Goal: Task Accomplishment & Management: Use online tool/utility

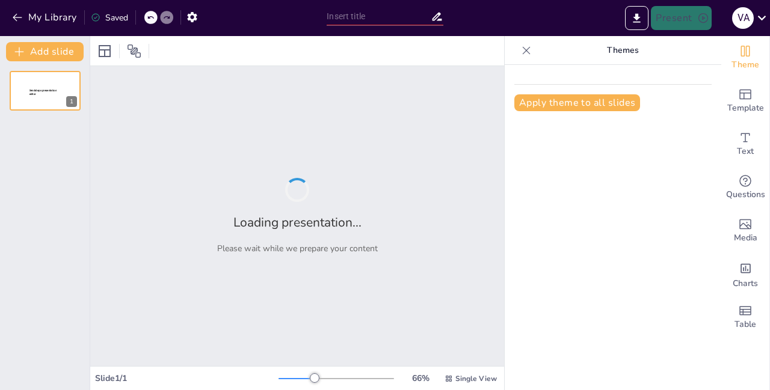
type input "Violencia Social en el [GEOGRAPHIC_DATA][PERSON_NAME]: Diagnóstico y Estrategia…"
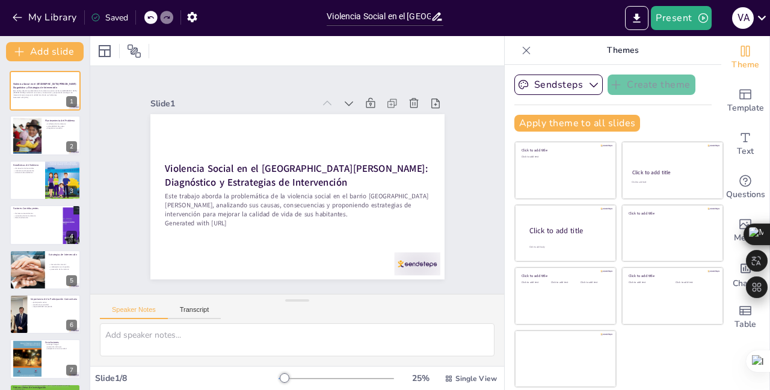
scroll to position [97, 0]
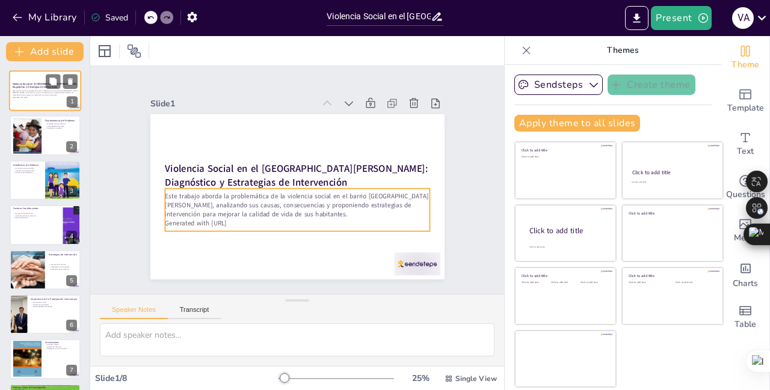
click at [44, 97] on p "Generated with [URL]" at bounding box center [45, 97] width 65 height 2
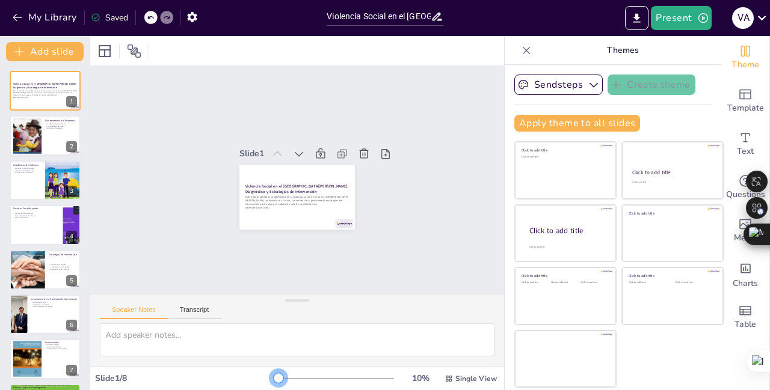
drag, startPoint x: 277, startPoint y: 379, endPoint x: 256, endPoint y: 381, distance: 21.1
click at [256, 381] on div "Slide 1 / 8 10 % Single View" at bounding box center [297, 378] width 414 height 19
click at [22, 173] on p "relevancia de estadísticas" at bounding box center [27, 172] width 29 height 2
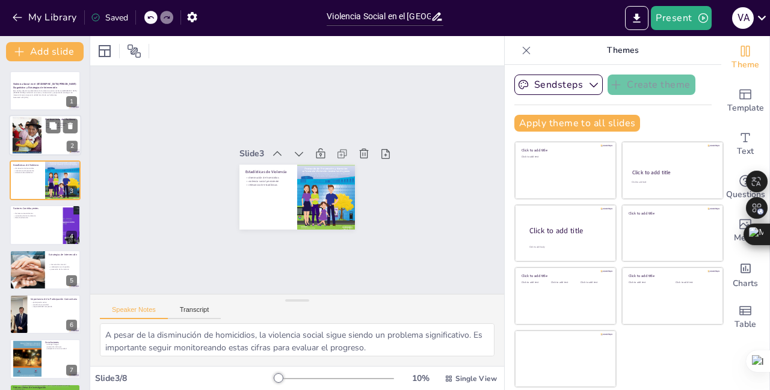
click at [27, 128] on div at bounding box center [26, 135] width 55 height 37
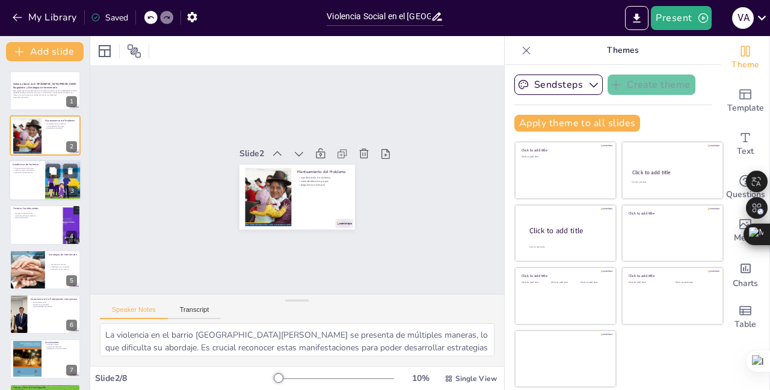
click at [34, 186] on div at bounding box center [45, 180] width 72 height 41
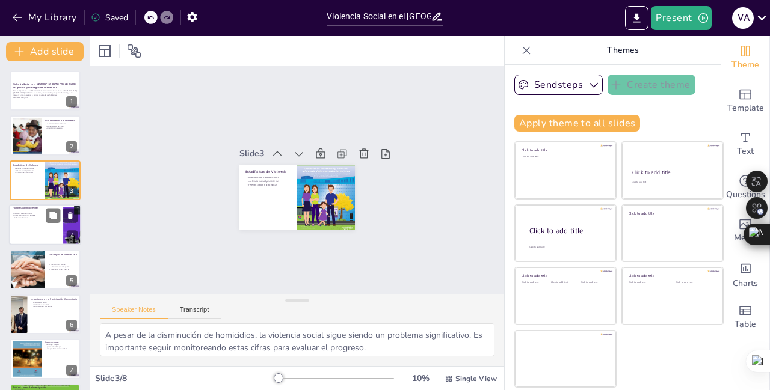
click at [36, 242] on div at bounding box center [45, 224] width 72 height 41
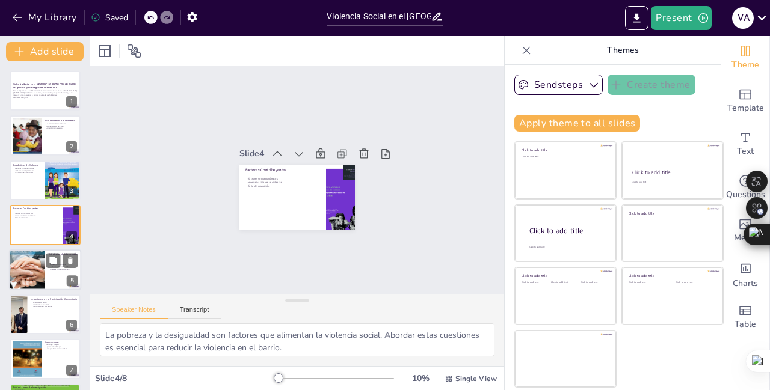
click at [57, 288] on div at bounding box center [45, 270] width 72 height 41
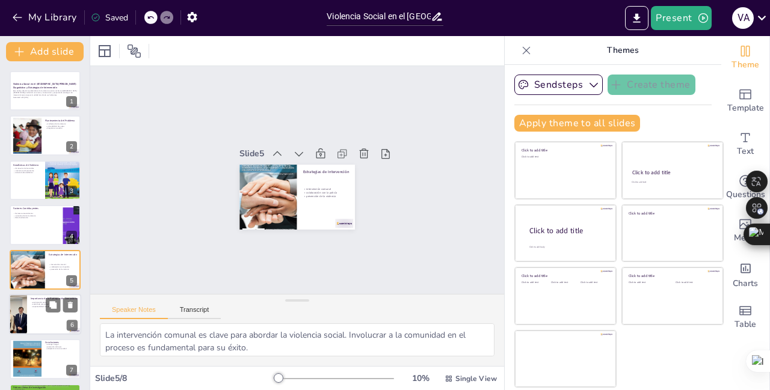
scroll to position [43, 0]
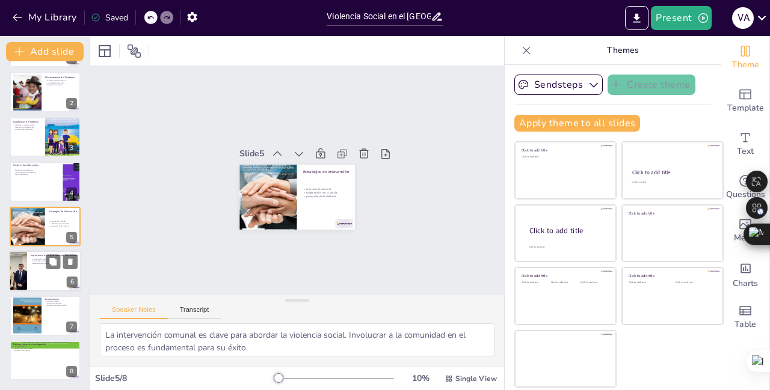
click at [43, 280] on div at bounding box center [45, 271] width 72 height 41
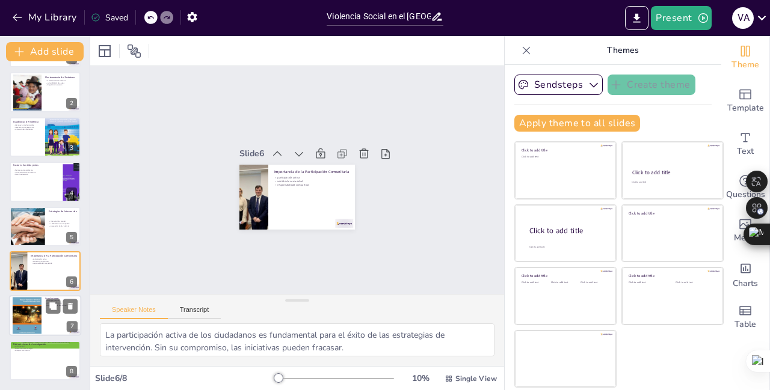
click at [54, 332] on div at bounding box center [45, 316] width 72 height 41
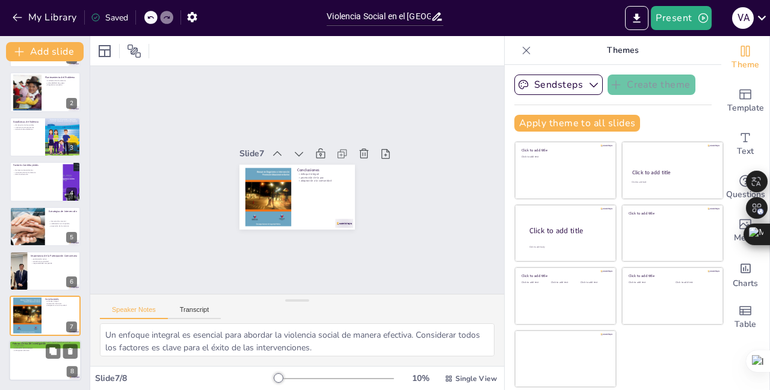
click at [58, 380] on div "Futuras Líneas de Investigación salud mental evaluación de estrategias enfoque …" at bounding box center [45, 360] width 72 height 41
type textarea "Investigar los efectos de la violencia en la salud mental es crucial para enten…"
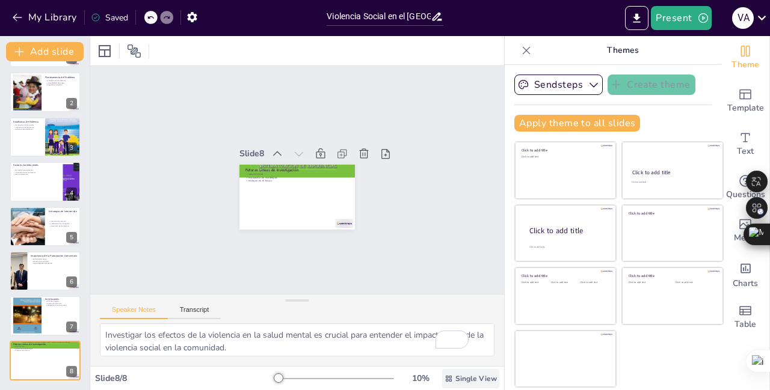
click at [455, 378] on span "Single View" at bounding box center [475, 379] width 41 height 10
click at [454, 327] on font "Vista única" at bounding box center [451, 327] width 41 height 11
click at [133, 49] on icon at bounding box center [134, 51] width 14 height 14
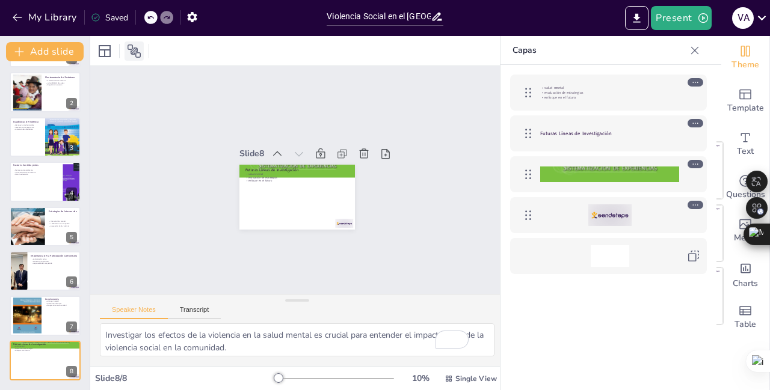
click at [133, 54] on icon at bounding box center [134, 51] width 13 height 13
click at [677, 16] on button "Present" at bounding box center [681, 18] width 60 height 24
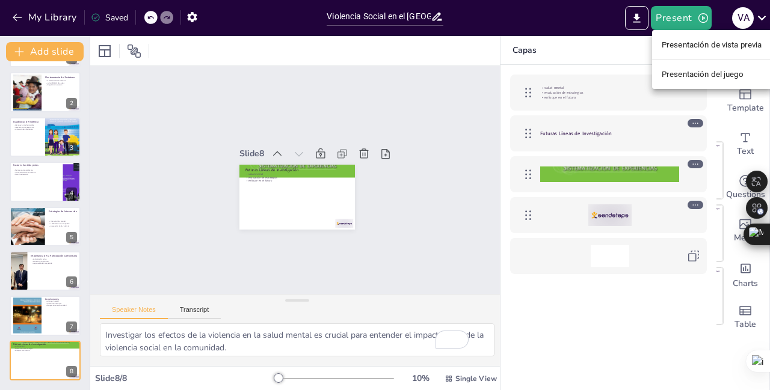
click at [679, 43] on font "Presentación de vista previa" at bounding box center [712, 44] width 100 height 9
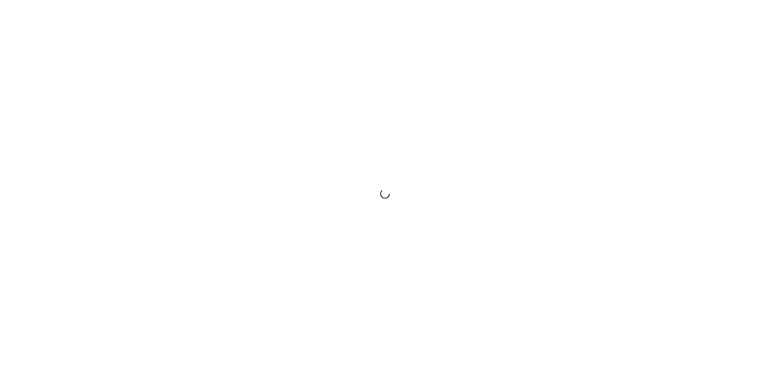
click at [580, 102] on div at bounding box center [385, 195] width 770 height 390
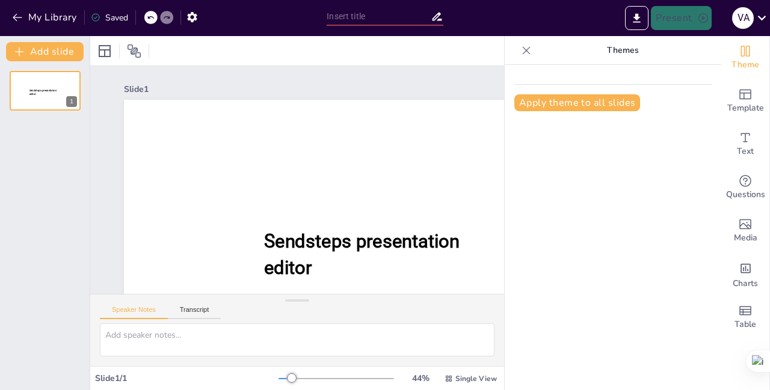
scroll to position [94, 0]
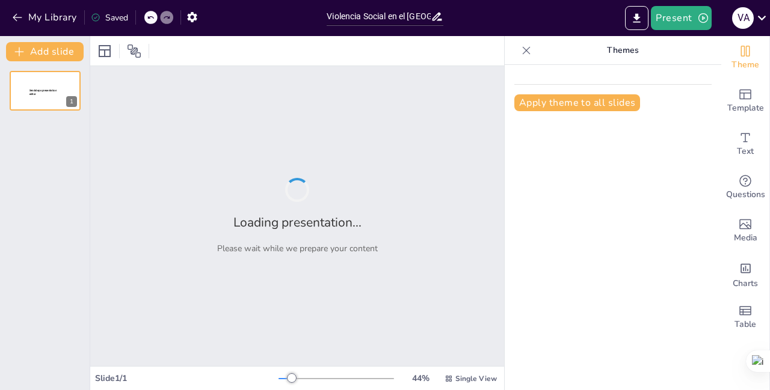
type input "Violencia Social en el [GEOGRAPHIC_DATA][PERSON_NAME]: Diagnóstico y Estrategia…"
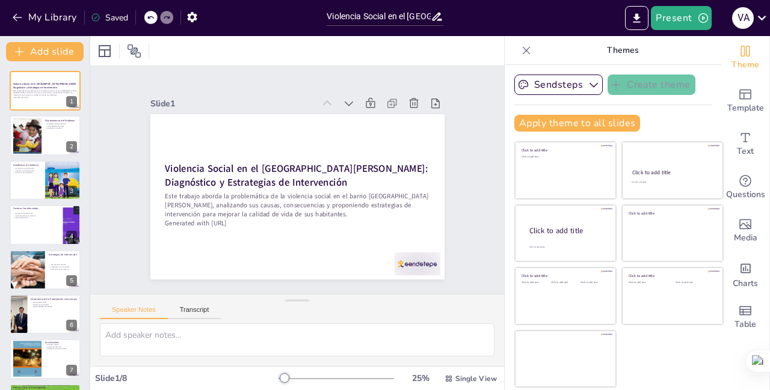
scroll to position [97, 0]
click at [588, 87] on icon "button" at bounding box center [594, 85] width 12 height 12
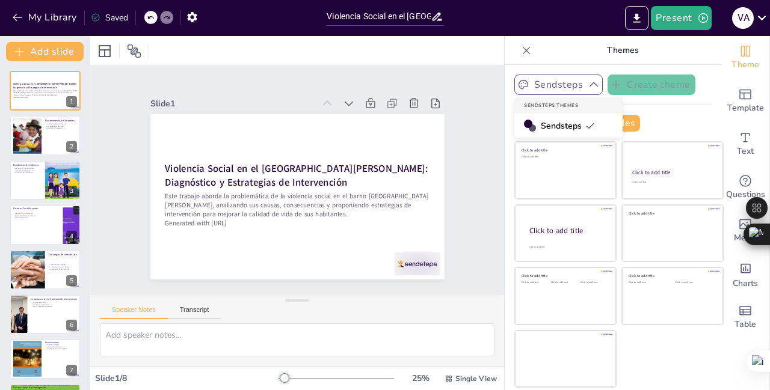
click at [585, 126] on icon at bounding box center [590, 126] width 10 height 10
click at [252, 324] on icon at bounding box center [245, 330] width 13 height 13
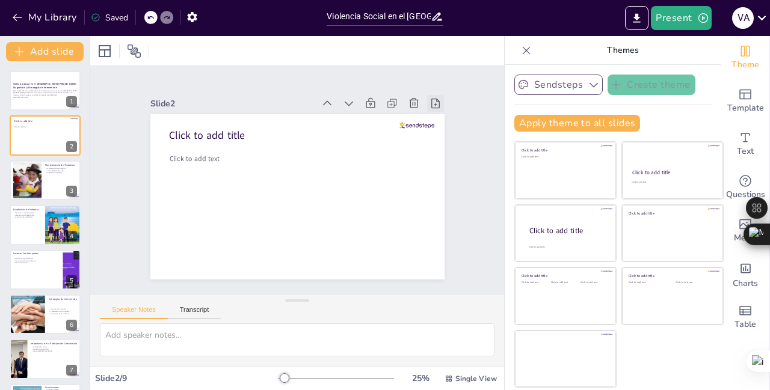
click at [436, 112] on icon at bounding box center [442, 118] width 13 height 13
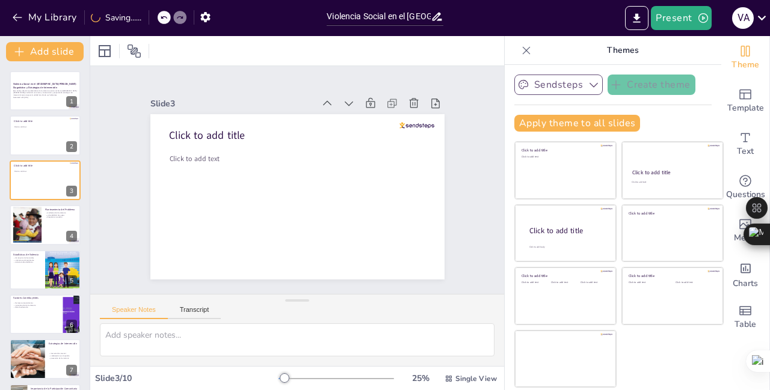
click at [437, 112] on icon at bounding box center [443, 118] width 13 height 13
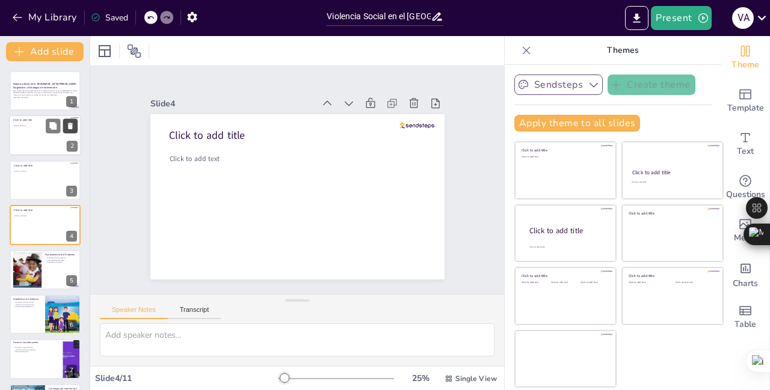
click at [68, 125] on icon at bounding box center [70, 126] width 8 height 8
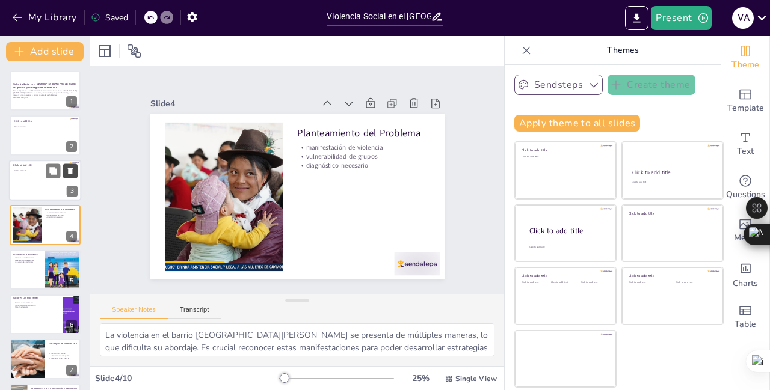
click at [70, 167] on icon at bounding box center [70, 171] width 8 height 8
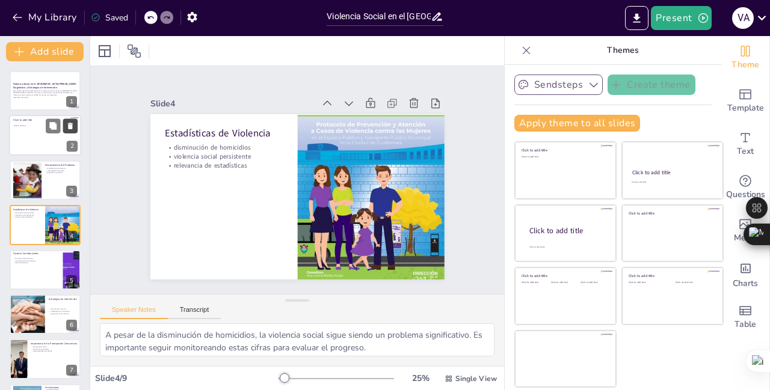
click at [72, 126] on icon at bounding box center [70, 126] width 5 height 7
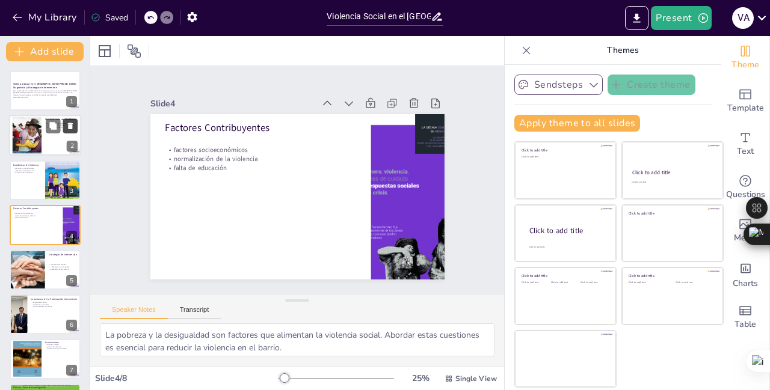
click at [69, 128] on icon at bounding box center [70, 126] width 8 height 8
type textarea "La intervención comunal es clave para abordar la violencia social. Involucrar a…"
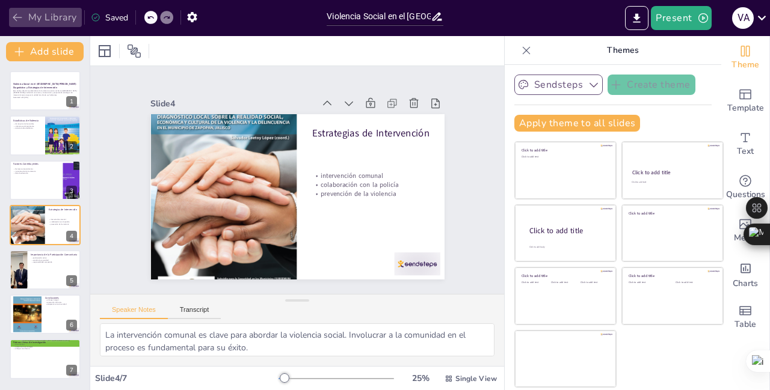
click at [13, 17] on icon "button" at bounding box center [17, 17] width 12 height 12
